Goal: Information Seeking & Learning: Understand process/instructions

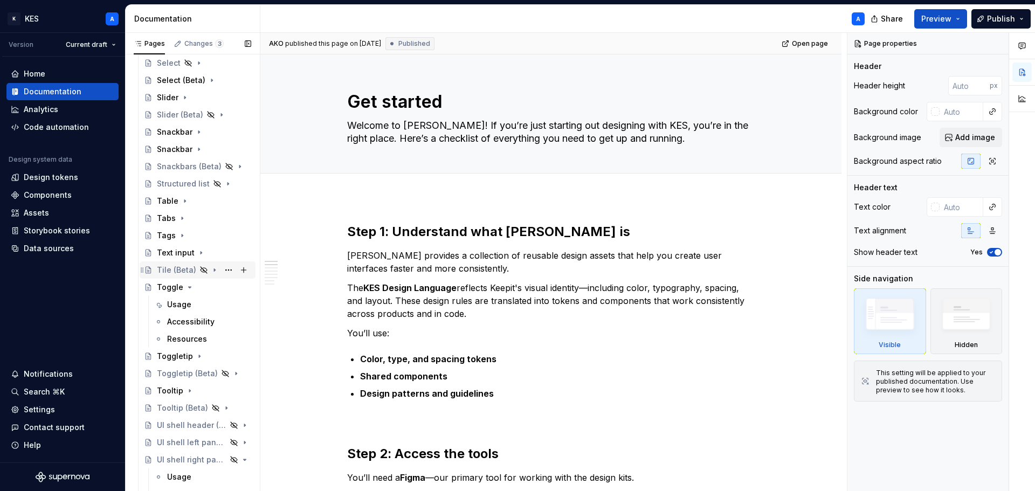
scroll to position [1780, 0]
click at [173, 290] on div "Toggle" at bounding box center [170, 291] width 26 height 11
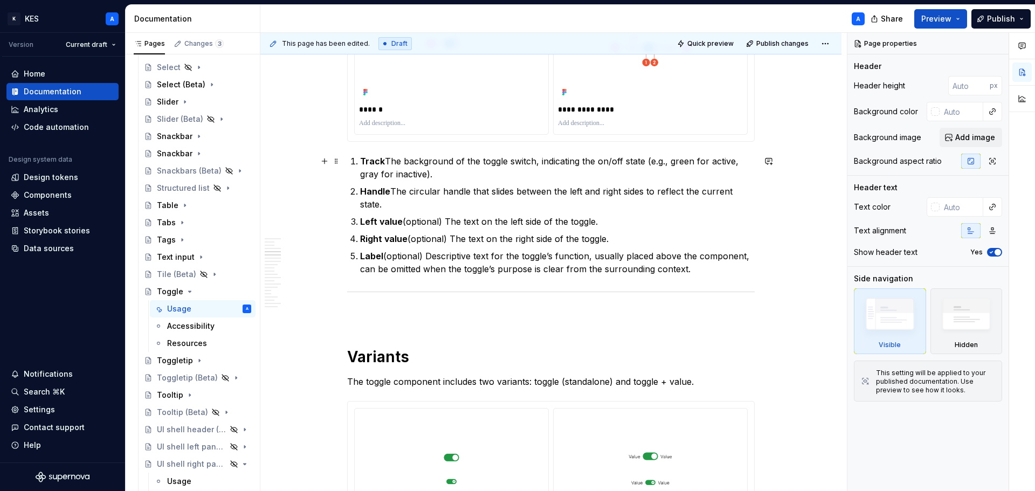
scroll to position [1240, 0]
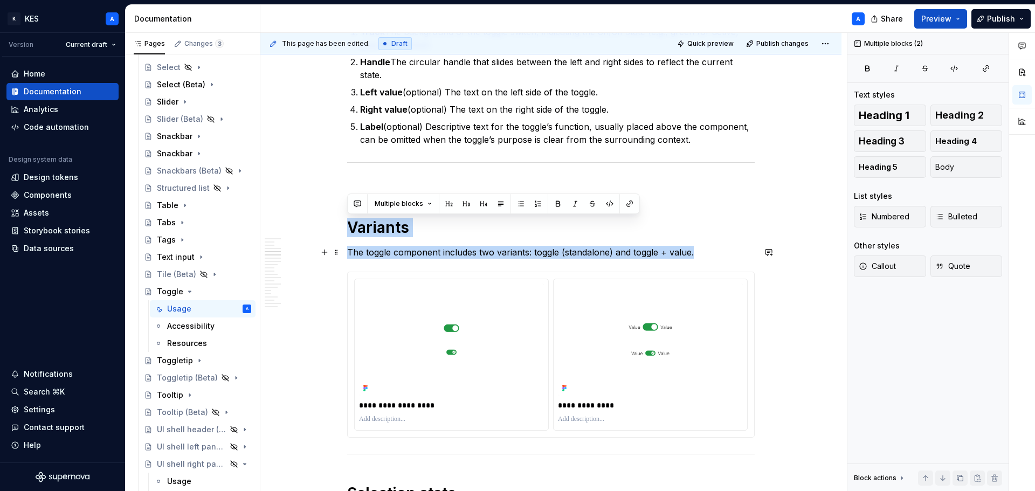
drag, startPoint x: 351, startPoint y: 225, endPoint x: 694, endPoint y: 251, distance: 344.5
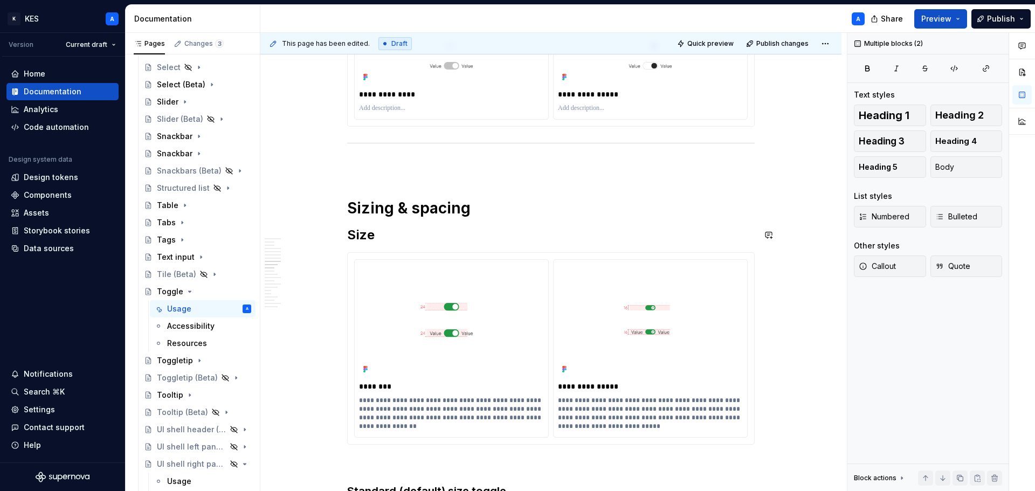
scroll to position [2211, 0]
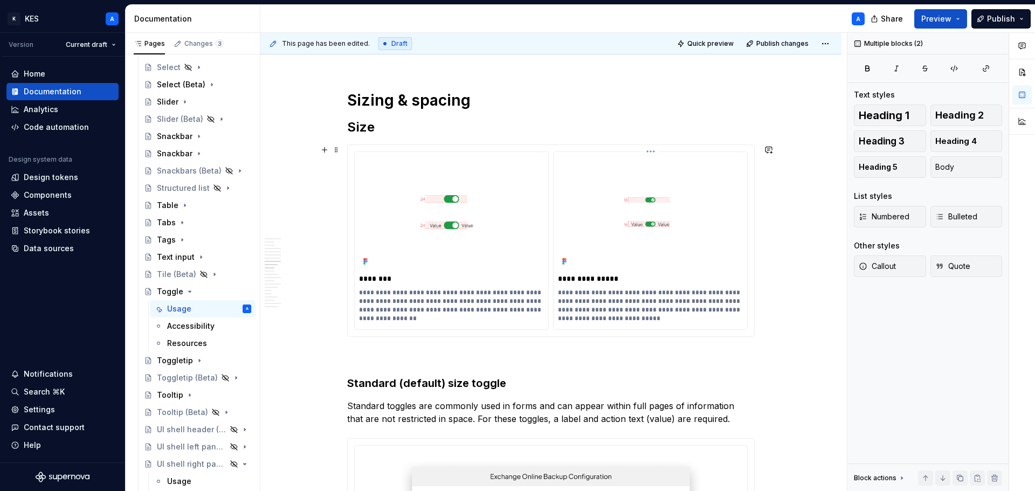
type textarea "*"
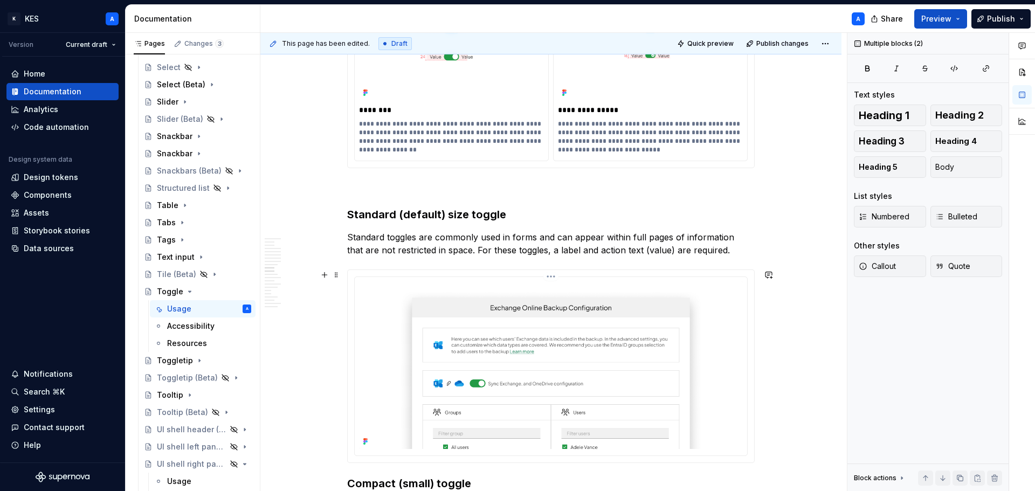
scroll to position [2427, 0]
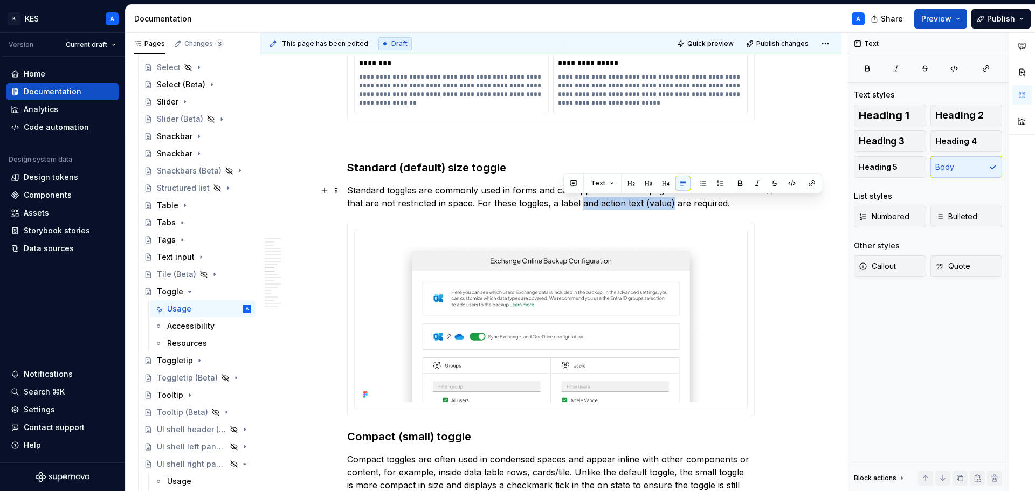
drag, startPoint x: 564, startPoint y: 205, endPoint x: 655, endPoint y: 202, distance: 91.2
click at [655, 202] on p "Standard toggles are commonly used in forms and can appear within full pages of…" at bounding box center [551, 197] width 408 height 26
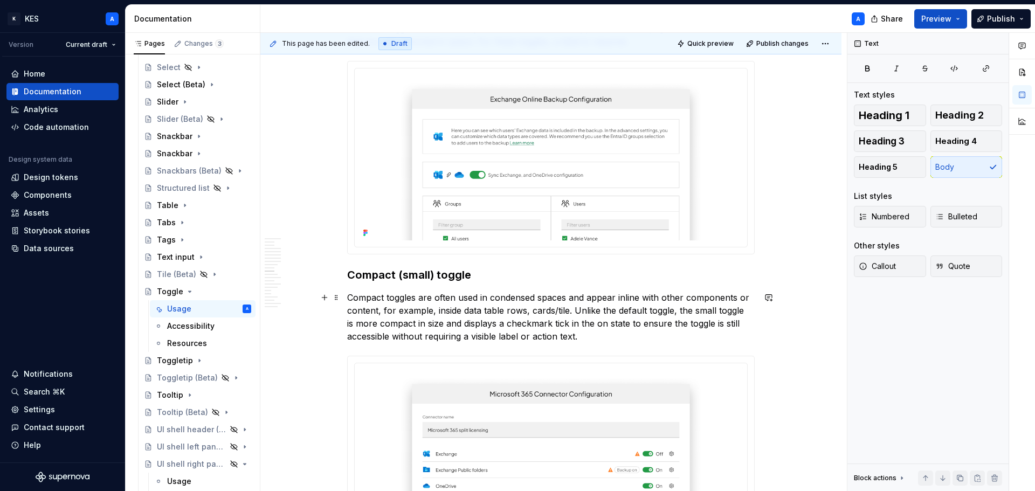
scroll to position [2696, 0]
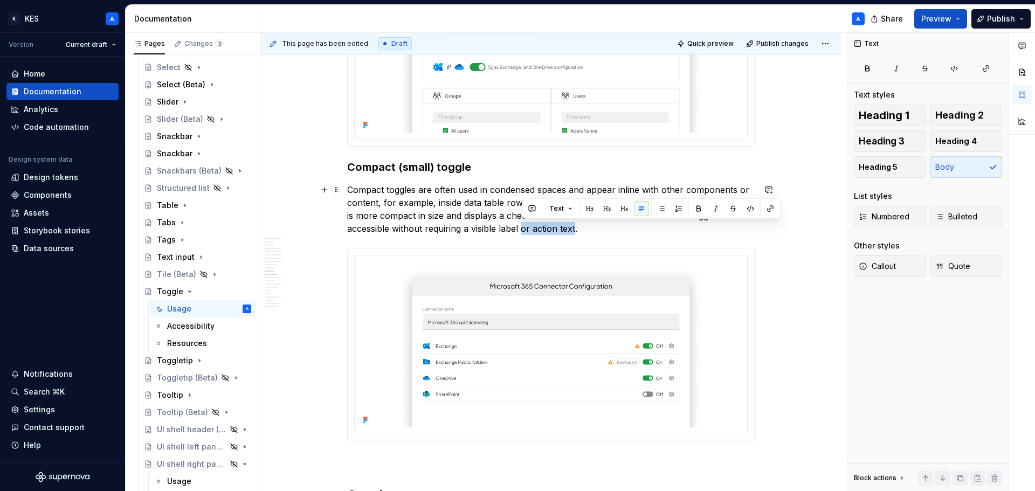
drag, startPoint x: 524, startPoint y: 229, endPoint x: 575, endPoint y: 226, distance: 51.3
click at [575, 226] on p "Compact toggles are often used in condensed spaces and appear inline with other…" at bounding box center [551, 209] width 408 height 52
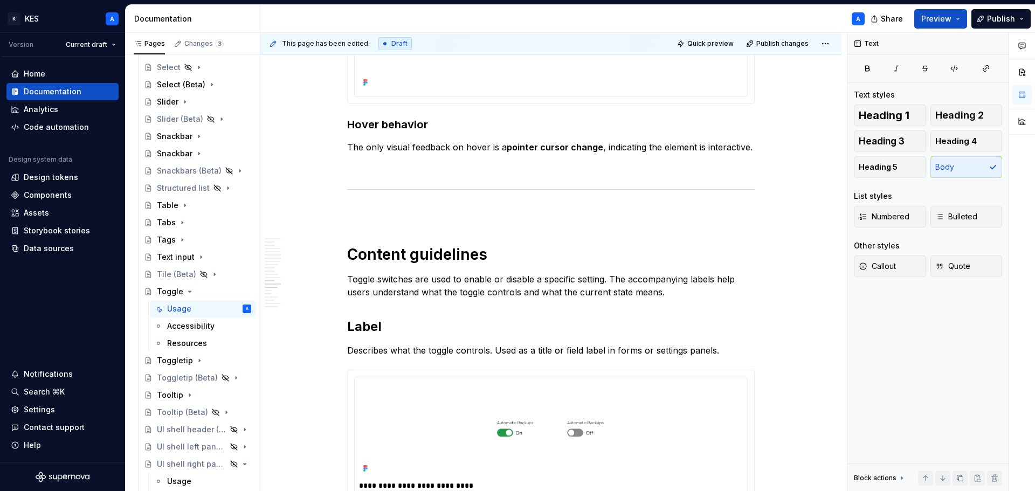
scroll to position [3883, 0]
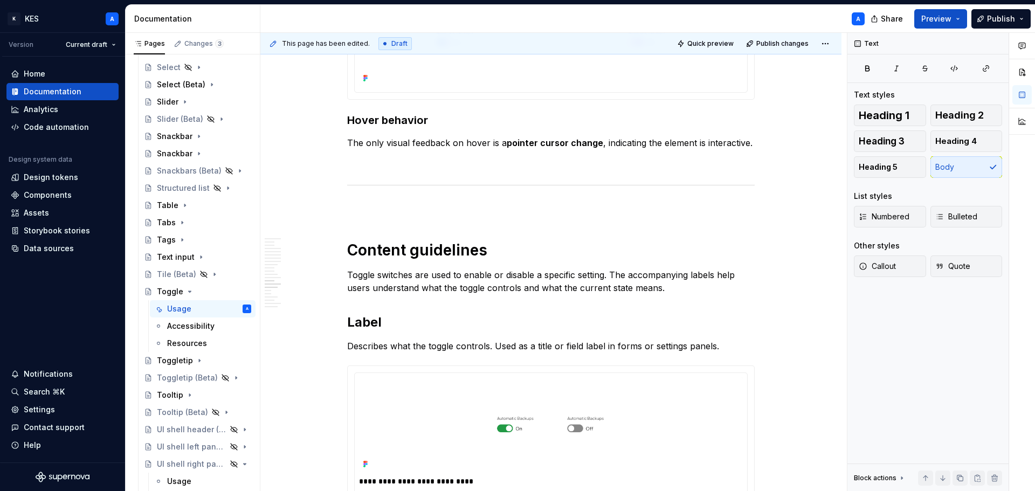
type textarea "*"
